Goal: Task Accomplishment & Management: Manage account settings

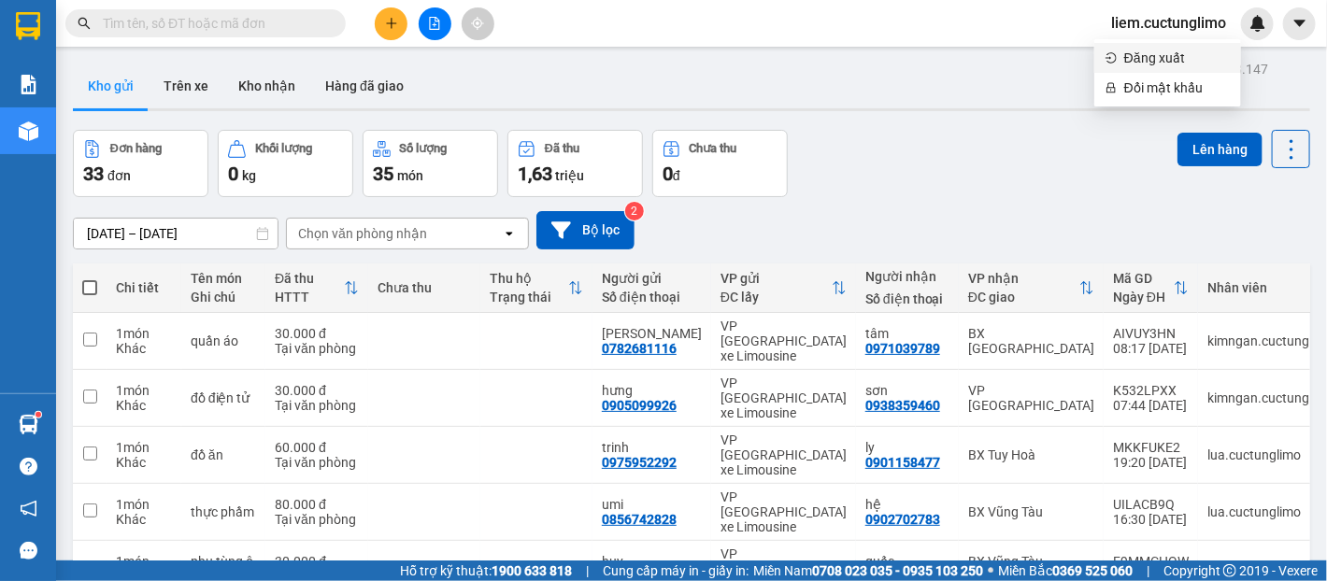
click at [1149, 47] on li "Đăng xuất" at bounding box center [1167, 58] width 147 height 30
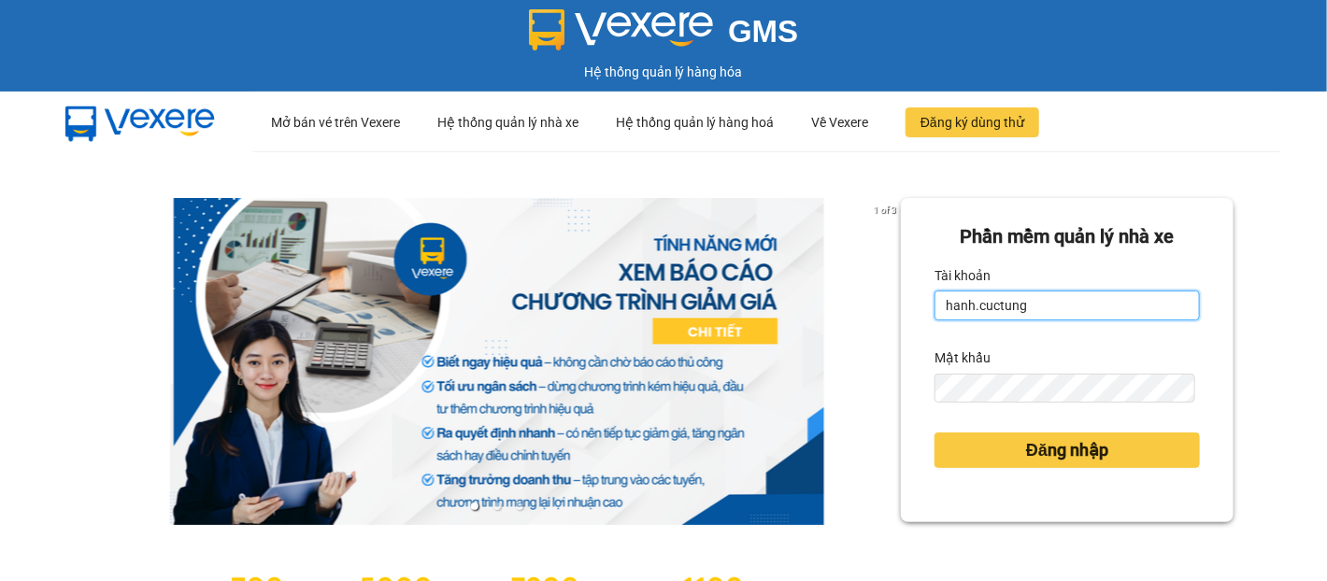
click at [952, 310] on input "hanh.cuctung" at bounding box center [1066, 306] width 265 height 30
type input "o"
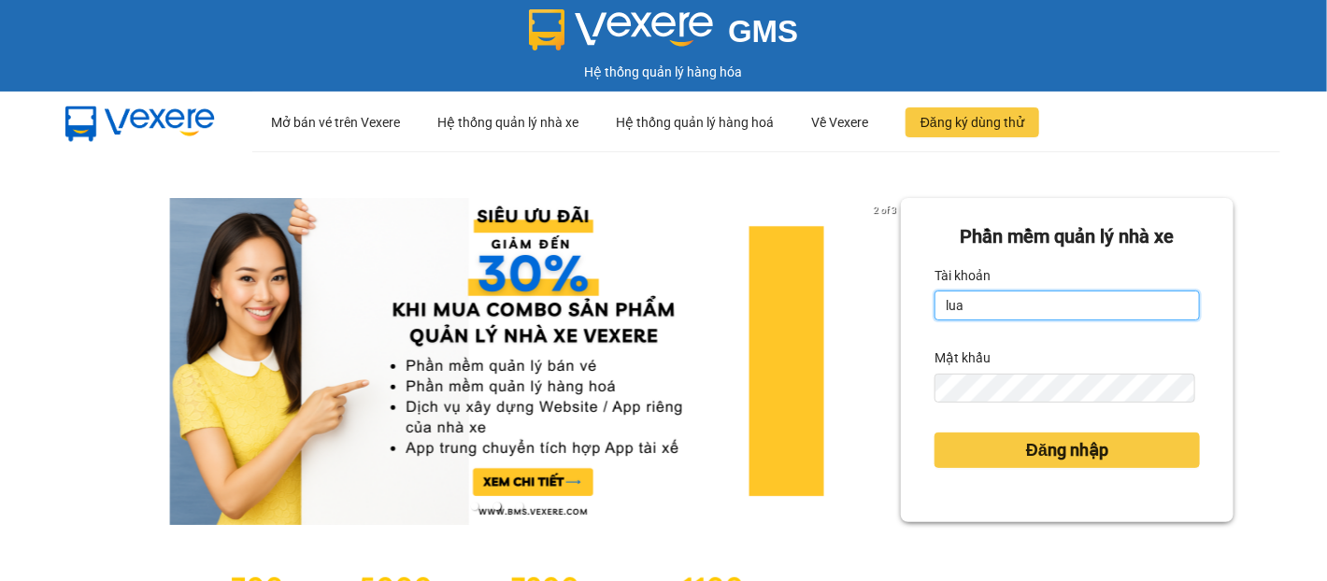
type input "lua.cuctunglimo"
click at [1015, 404] on form "Phần mềm quản lý nhà xe Tài khoản lua.cuctunglimo Mật khẩu Đăng nhập" at bounding box center [1066, 360] width 265 height 276
click at [1018, 398] on form "Phần mềm quản lý nhà xe Tài khoản lua.cuctunglimo Mật khẩu Đăng nhập" at bounding box center [1066, 360] width 265 height 276
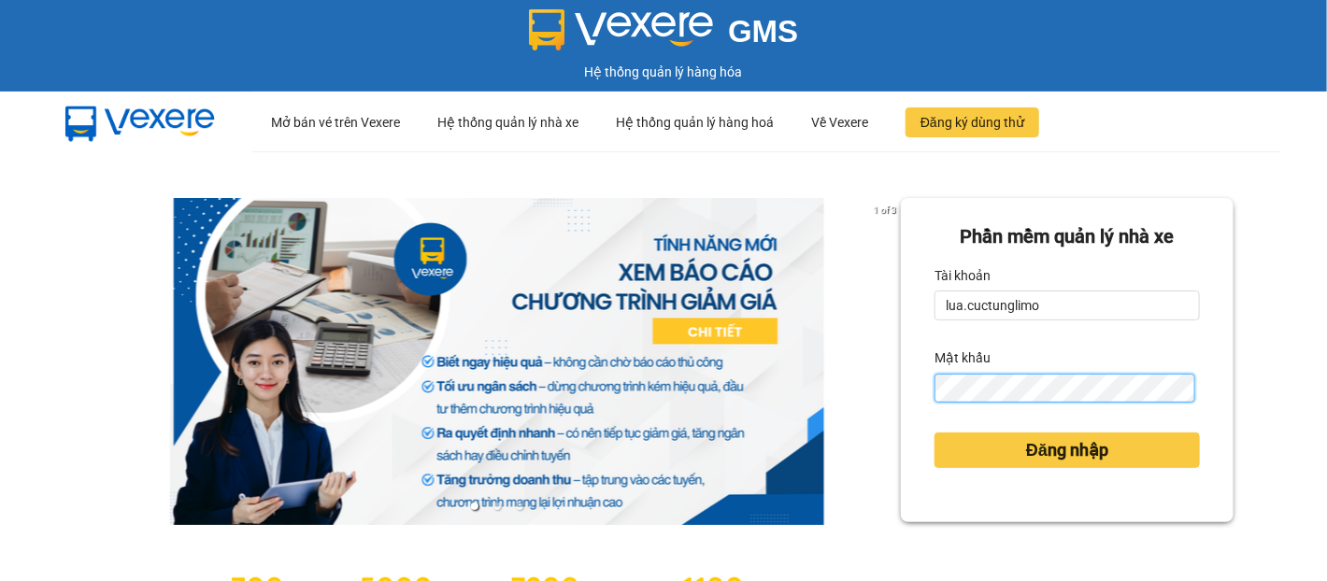
click at [934, 433] on button "Đăng nhập" at bounding box center [1066, 450] width 265 height 35
